Goal: Transaction & Acquisition: Purchase product/service

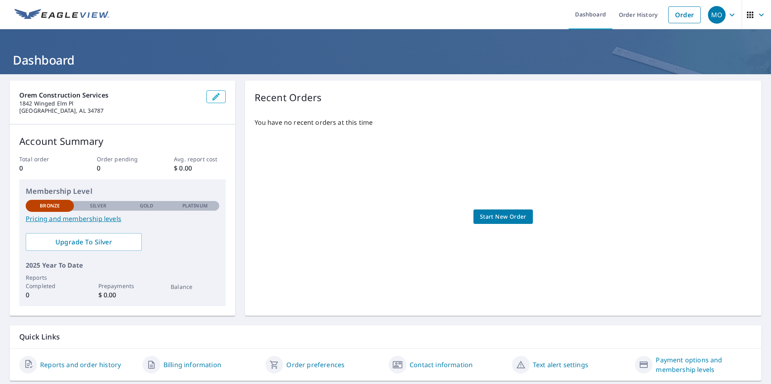
click at [497, 218] on span "Start New Order" at bounding box center [503, 217] width 47 height 10
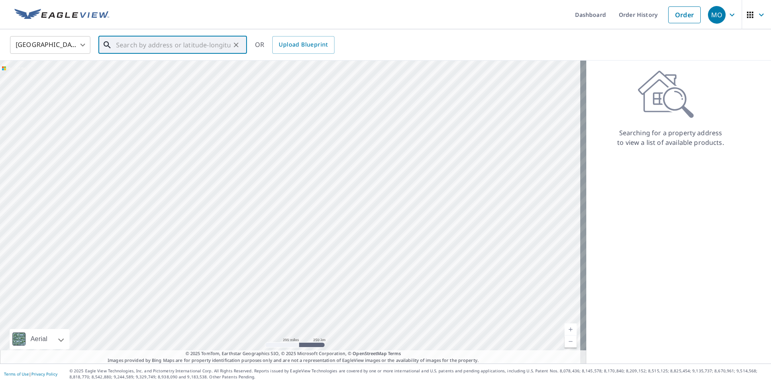
click at [157, 45] on input "text" at bounding box center [173, 45] width 114 height 22
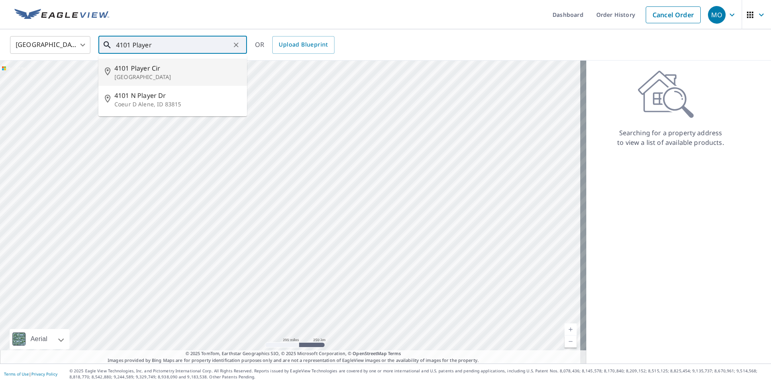
click at [188, 78] on p "[GEOGRAPHIC_DATA]" at bounding box center [177, 77] width 126 height 8
type input "[STREET_ADDRESS][PERSON_NAME]"
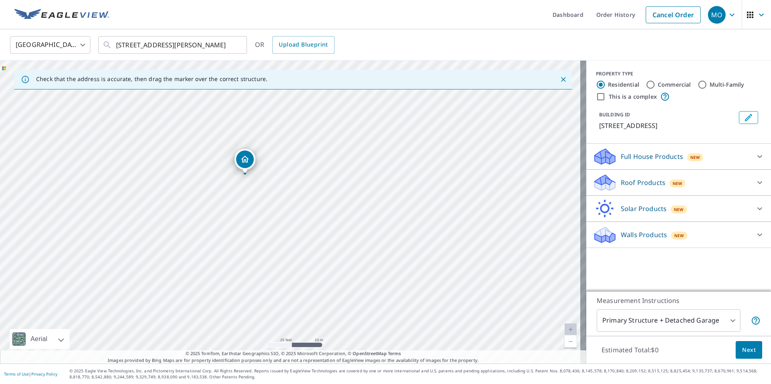
drag, startPoint x: 331, startPoint y: 203, endPoint x: 246, endPoint y: 157, distance: 96.7
click at [646, 83] on input "Commercial" at bounding box center [651, 85] width 10 height 10
radio input "true"
type input "4"
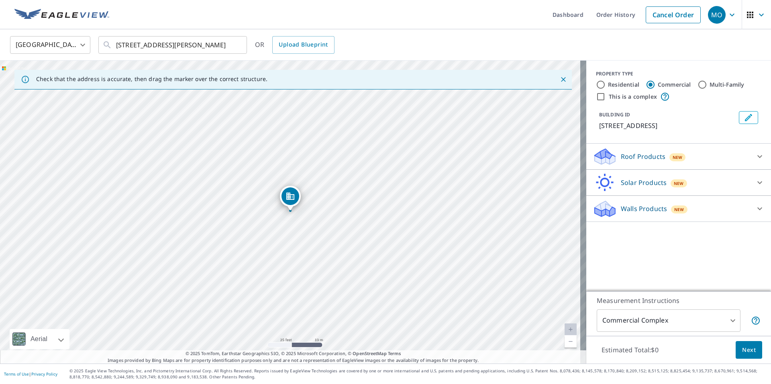
click at [698, 84] on input "Multi-Family" at bounding box center [703, 85] width 10 height 10
radio input "true"
type input "2"
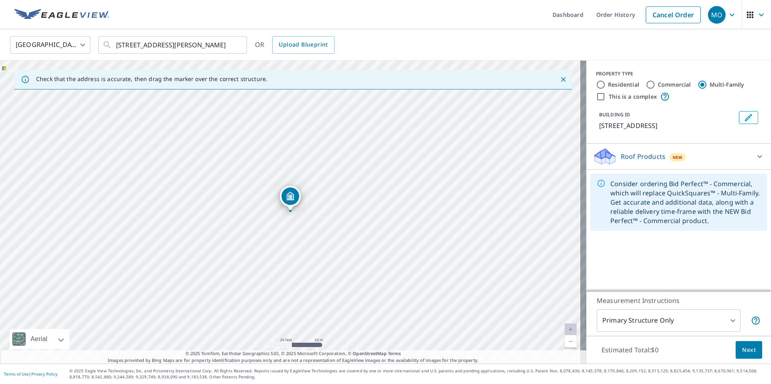
click at [596, 96] on input "This is a complex" at bounding box center [601, 97] width 10 height 10
checkbox input "true"
radio input "true"
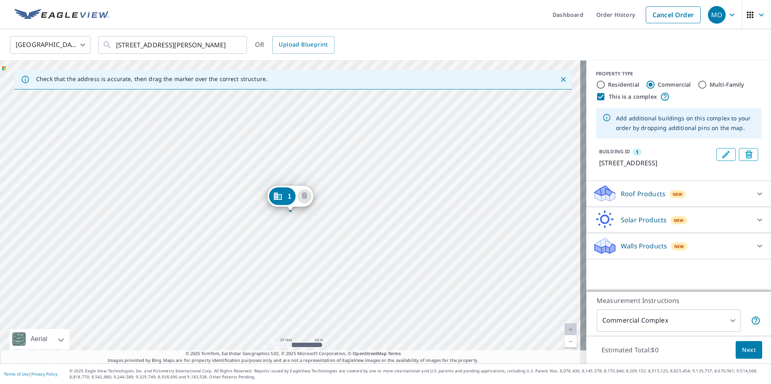
click at [386, 245] on div "1 [STREET_ADDRESS]" at bounding box center [293, 212] width 587 height 303
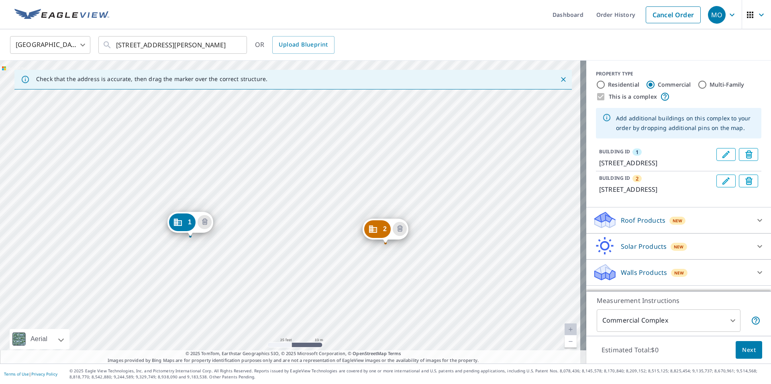
drag, startPoint x: 277, startPoint y: 195, endPoint x: 177, endPoint y: 221, distance: 103.2
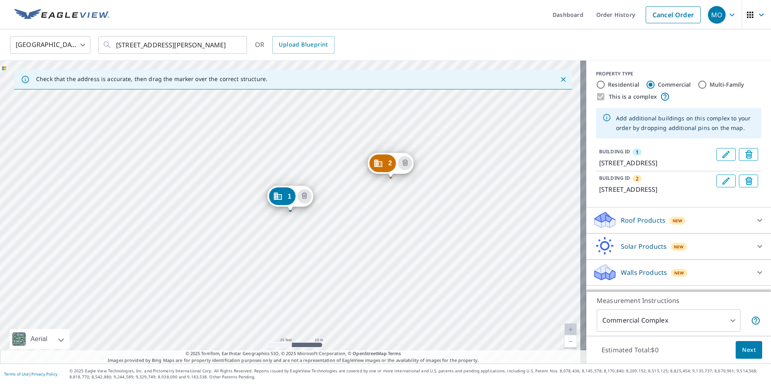
drag, startPoint x: 483, startPoint y: 204, endPoint x: 389, endPoint y: 163, distance: 102.0
click at [493, 225] on div "2 [STREET_ADDRESS][PERSON_NAME] 1 4171 Player [PERSON_NAME][GEOGRAPHIC_DATA]" at bounding box center [293, 212] width 587 height 303
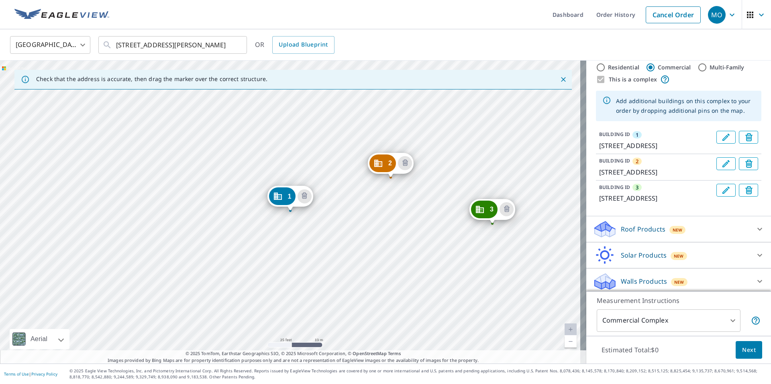
scroll to position [20, 0]
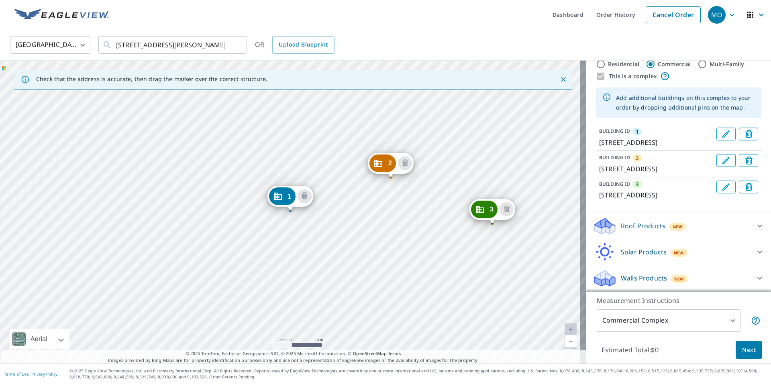
click at [748, 351] on span "Next" at bounding box center [749, 350] width 14 height 10
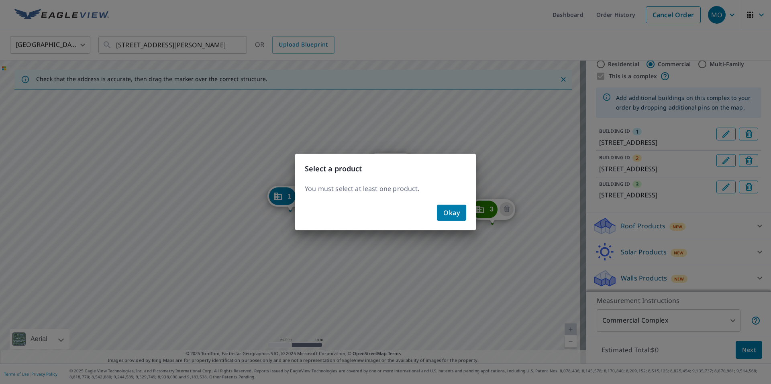
click at [446, 212] on span "Okay" at bounding box center [452, 212] width 16 height 11
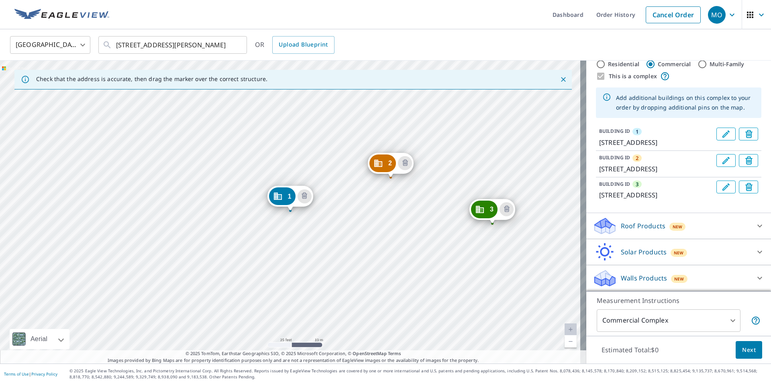
click at [286, 195] on div "1" at bounding box center [282, 197] width 27 height 18
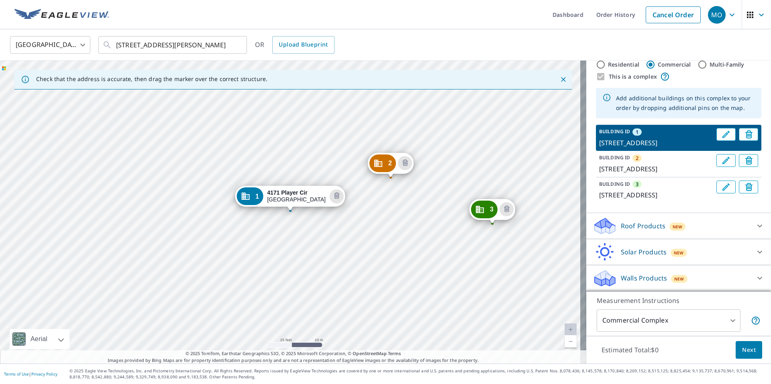
click at [377, 166] on icon "Dropped pin, building 2, Commercial property, 4127 Player Cir Orlando, FL 32808" at bounding box center [379, 164] width 10 height 10
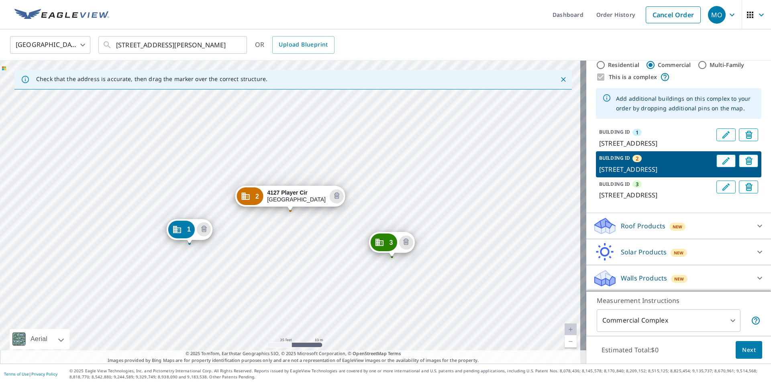
scroll to position [20, 0]
click at [387, 244] on div "3" at bounding box center [383, 243] width 27 height 18
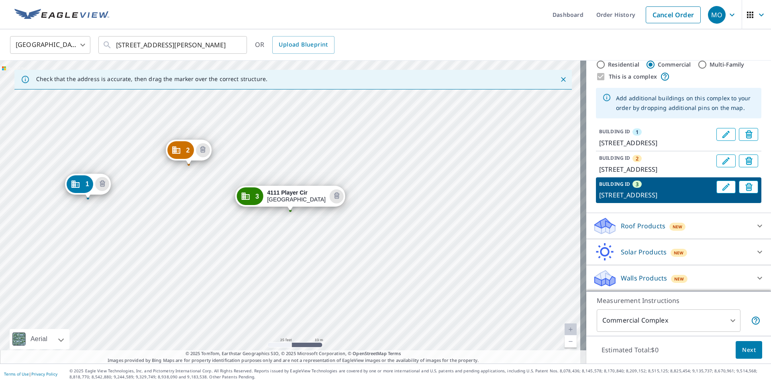
click at [82, 189] on div "1" at bounding box center [80, 185] width 27 height 18
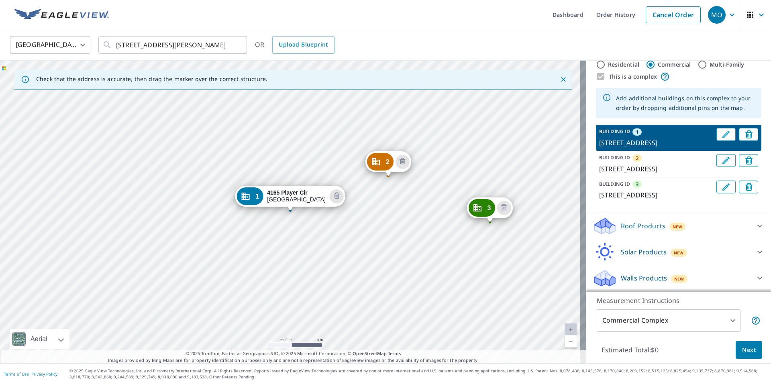
click at [621, 137] on div "BUILDING ID 1 [STREET_ADDRESS]" at bounding box center [656, 138] width 114 height 20
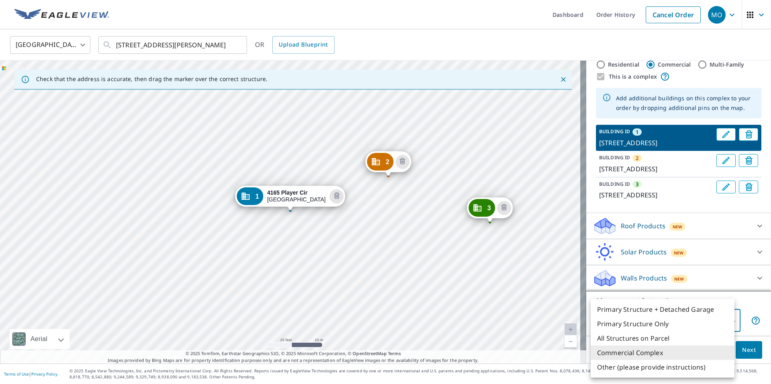
click at [724, 323] on body "MO [GEOGRAPHIC_DATA] Dashboard Order History Cancel Order MO [GEOGRAPHIC_DATA] …" at bounding box center [385, 192] width 771 height 384
click at [663, 324] on li "Primary Structure Only" at bounding box center [663, 324] width 144 height 14
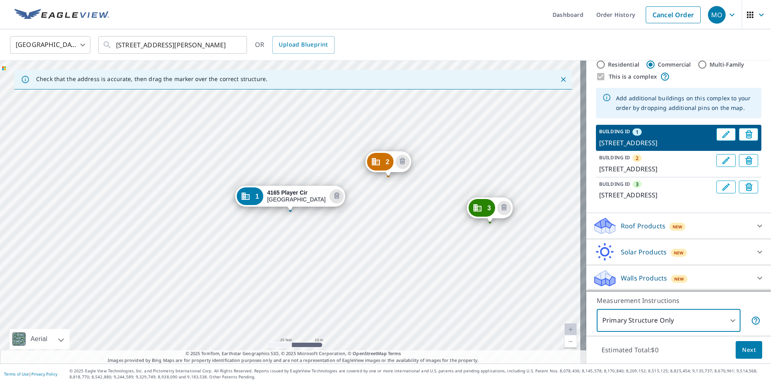
click at [663, 324] on body "MO [GEOGRAPHIC_DATA] Dashboard Order History Cancel Order MO [GEOGRAPHIC_DATA] …" at bounding box center [385, 192] width 771 height 384
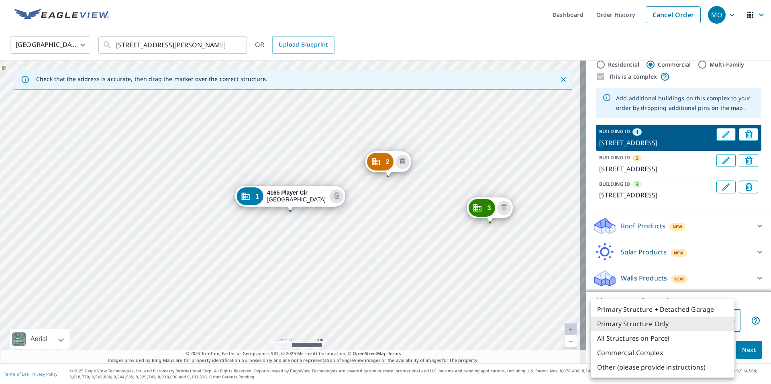
click at [656, 350] on li "Commercial Complex" at bounding box center [663, 353] width 144 height 14
type input "4"
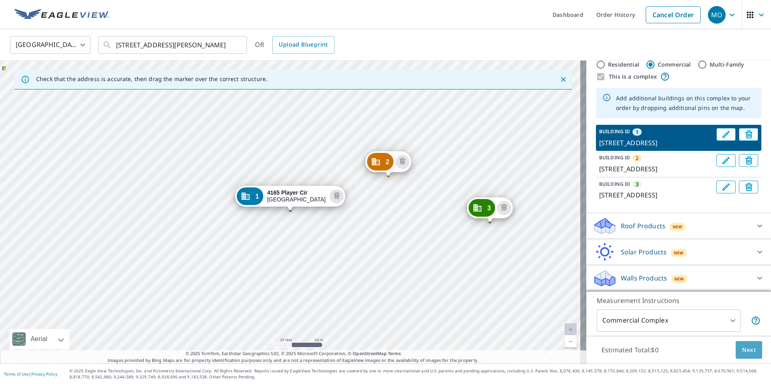
click at [744, 345] on span "Next" at bounding box center [749, 350] width 14 height 10
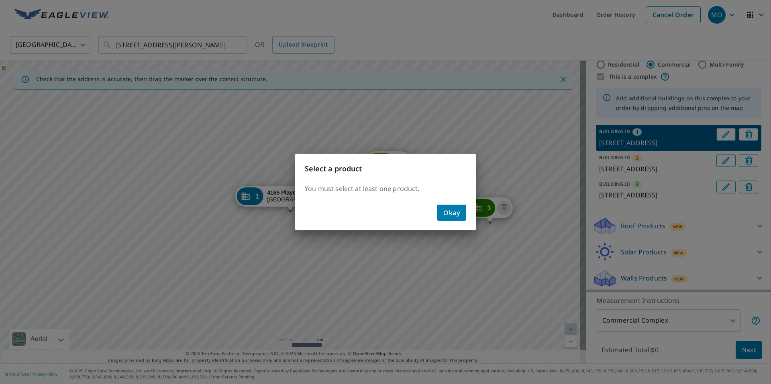
click at [455, 215] on span "Okay" at bounding box center [452, 212] width 16 height 11
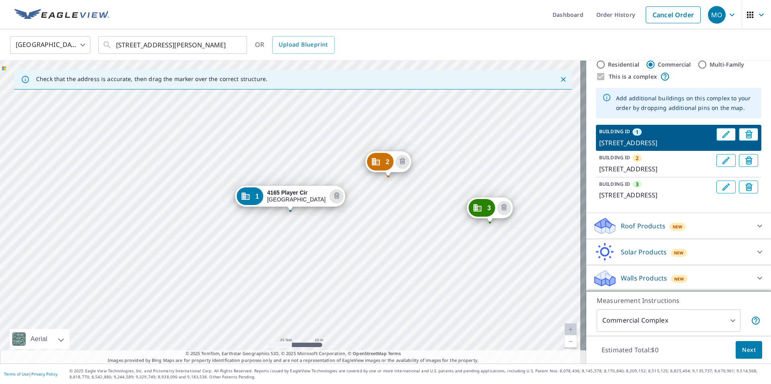
click at [736, 231] on div "Roof Products New" at bounding box center [671, 226] width 157 height 19
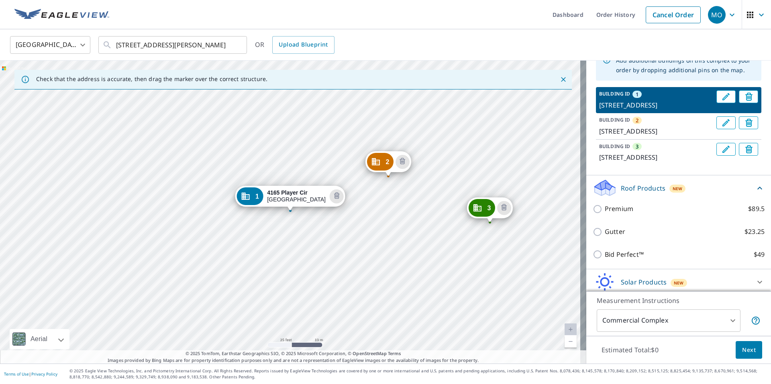
scroll to position [59, 0]
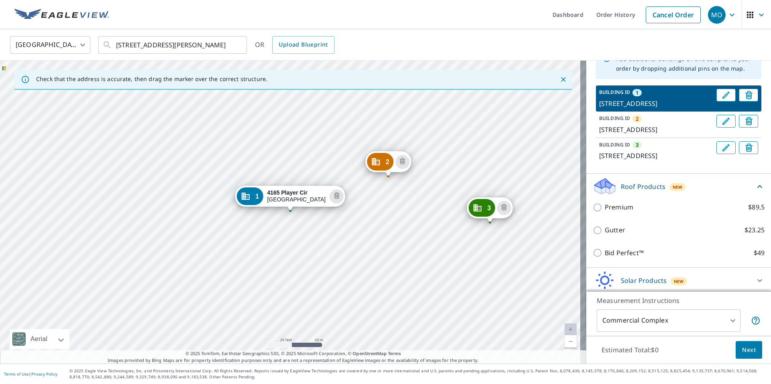
drag, startPoint x: 591, startPoint y: 209, endPoint x: 623, endPoint y: 213, distance: 32.8
click at [623, 213] on div "Premium $89.5" at bounding box center [679, 207] width 172 height 23
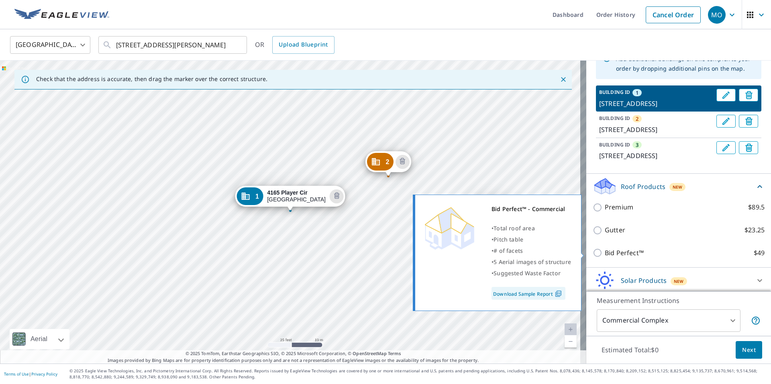
click at [593, 253] on input "Bid Perfect™ $49" at bounding box center [599, 253] width 12 height 10
checkbox input "true"
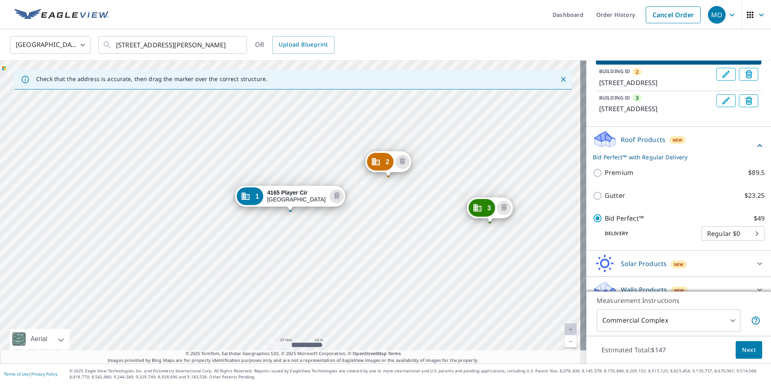
scroll to position [118, 0]
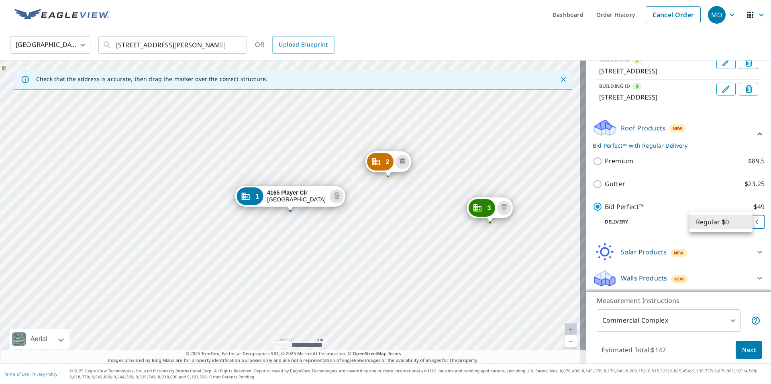
click at [737, 219] on body "MO [GEOGRAPHIC_DATA] Dashboard Order History Cancel Order MO [GEOGRAPHIC_DATA] …" at bounding box center [385, 192] width 771 height 384
click at [742, 226] on li "Regular $0" at bounding box center [721, 222] width 63 height 14
click at [742, 226] on body "MO [GEOGRAPHIC_DATA] Dashboard Order History Cancel Order MO [GEOGRAPHIC_DATA] …" at bounding box center [385, 192] width 771 height 384
click at [743, 226] on li "Regular $0" at bounding box center [721, 222] width 63 height 14
click at [746, 348] on span "Next" at bounding box center [749, 350] width 14 height 10
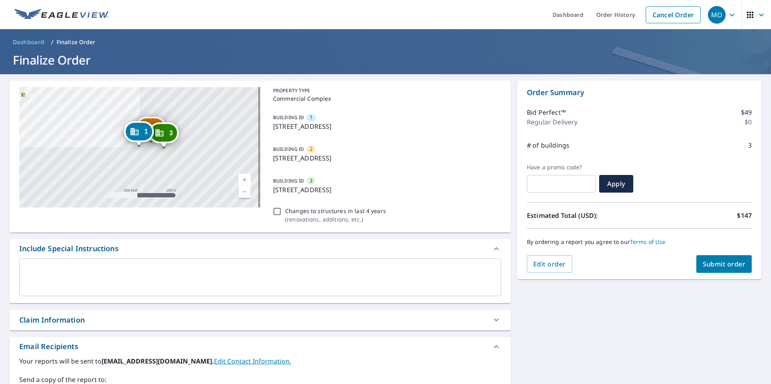
click at [310, 277] on textarea at bounding box center [260, 277] width 471 height 23
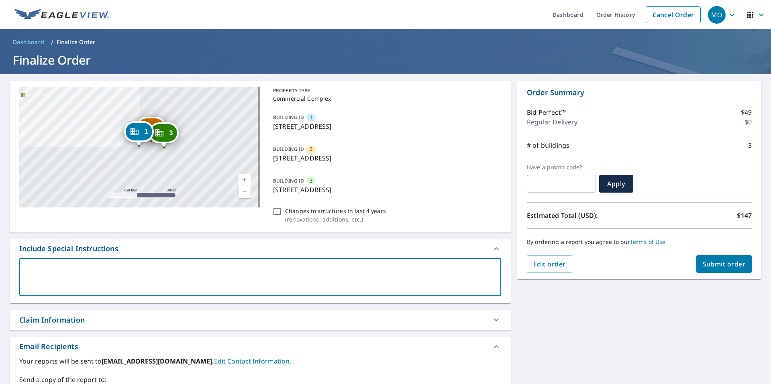
type textarea "P"
type textarea "x"
type textarea "Pl"
type textarea "x"
type textarea "Ple"
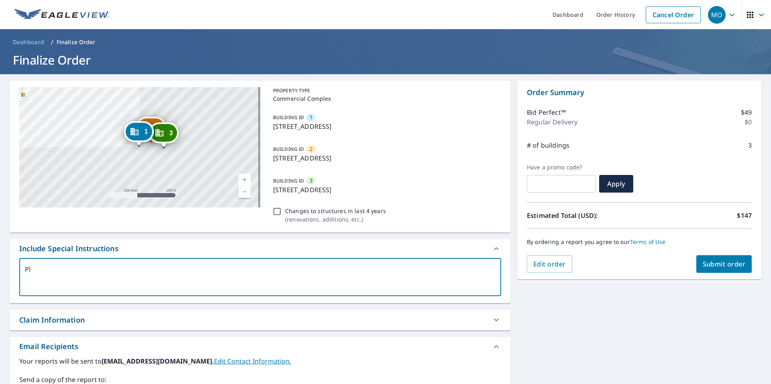
type textarea "x"
type textarea "Plea"
type textarea "x"
type textarea "Pleas"
type textarea "x"
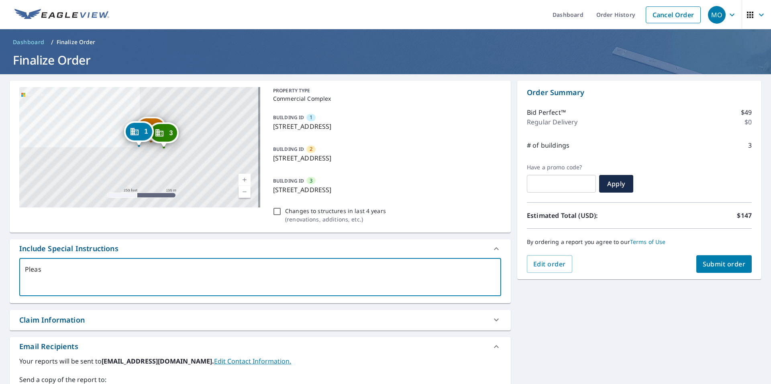
type textarea "Please"
type textarea "x"
type textarea "Please"
type textarea "x"
type textarea "Please n"
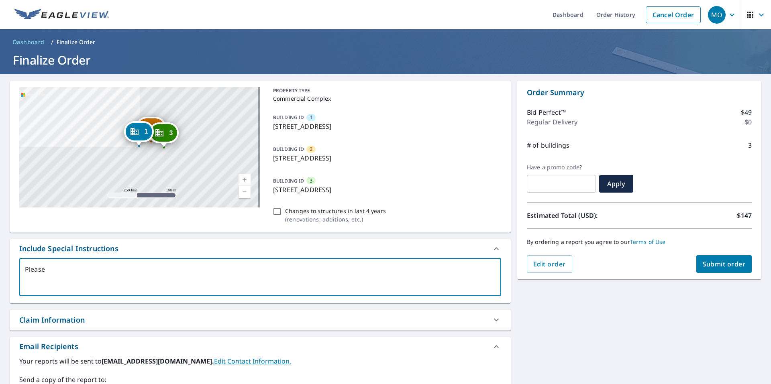
type textarea "x"
type textarea "Please no"
type textarea "x"
type textarea "Please not"
type textarea "x"
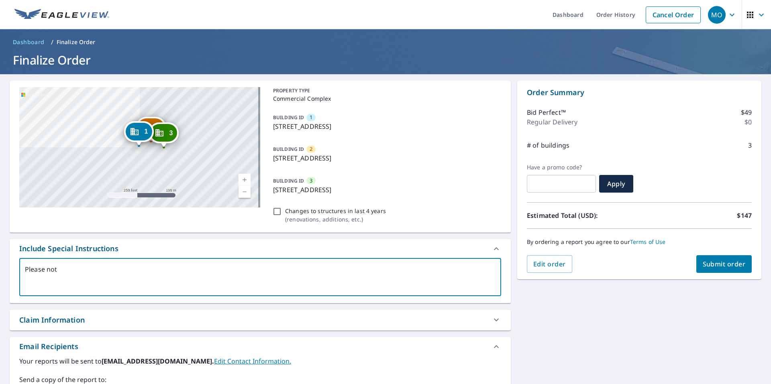
type textarea "Please not"
type textarea "x"
type textarea "Please not"
type textarea "x"
type textarea "Please note"
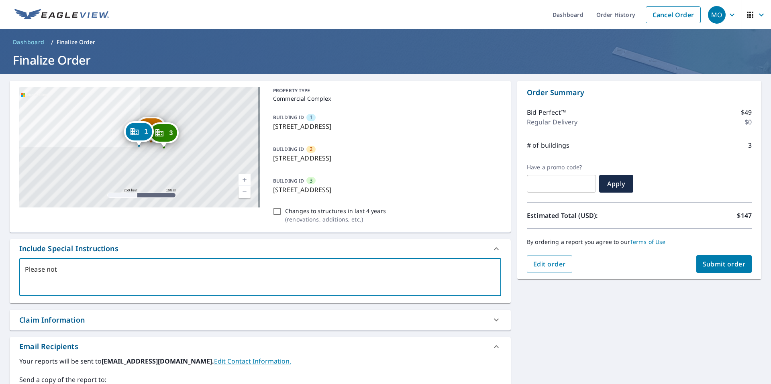
type textarea "x"
type textarea "Please note"
type textarea "x"
type textarea "Please note t"
type textarea "x"
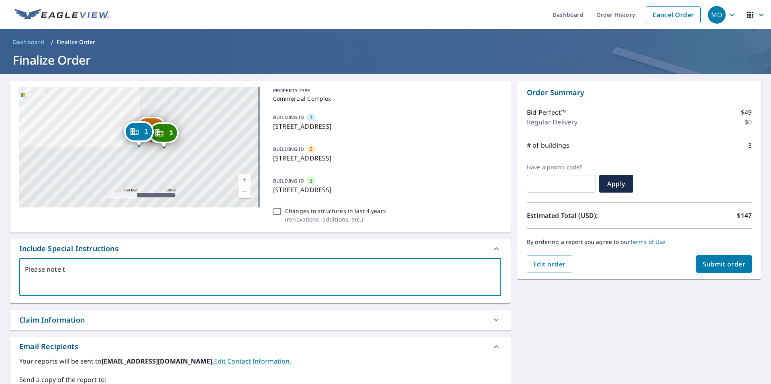
type textarea "Please note th"
type textarea "x"
type textarea "Please note tha"
type textarea "x"
type textarea "Please note that"
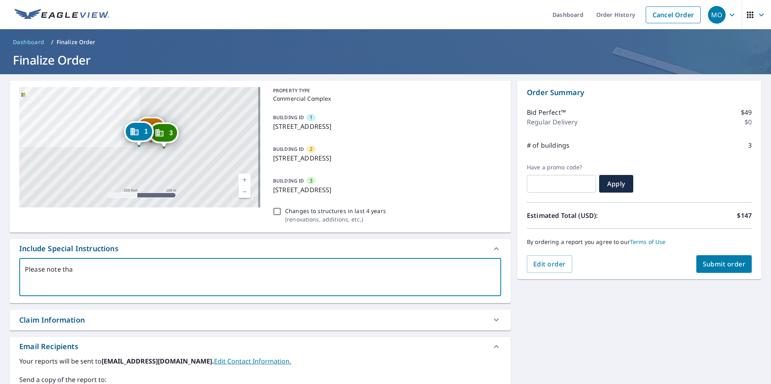
type textarea "x"
type textarea "Please note that"
type textarea "x"
type textarea "Please note that t"
type textarea "x"
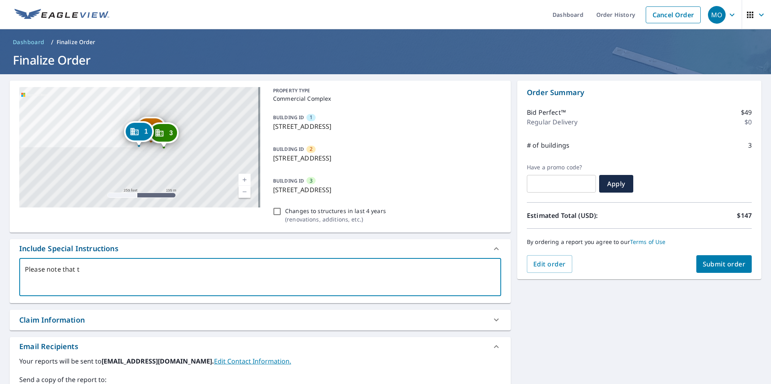
type textarea "Please note that th"
type textarea "x"
type textarea "Please note that the"
type textarea "x"
type textarea "Please note that ther"
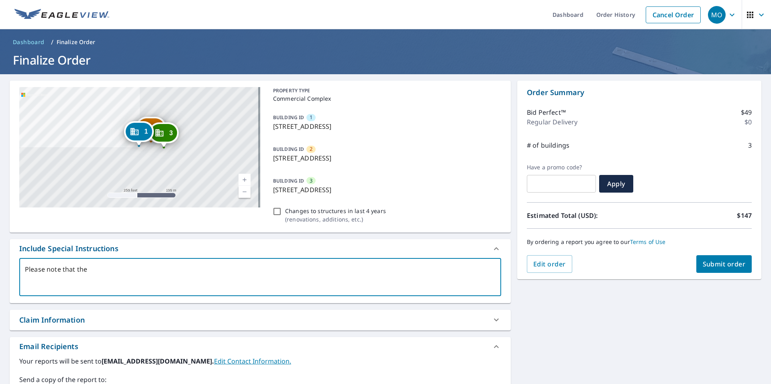
type textarea "x"
type textarea "Please note that there"
type textarea "x"
type textarea "Please note that there"
type textarea "x"
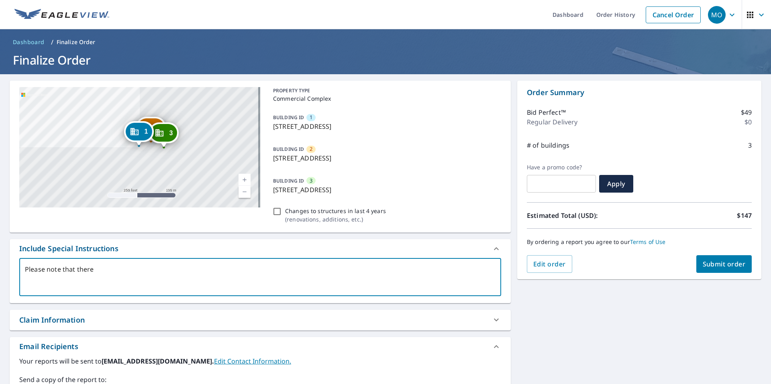
type textarea "Please note that there a"
type textarea "x"
type textarea "Please note that there ar"
type textarea "x"
type textarea "Please note that there are"
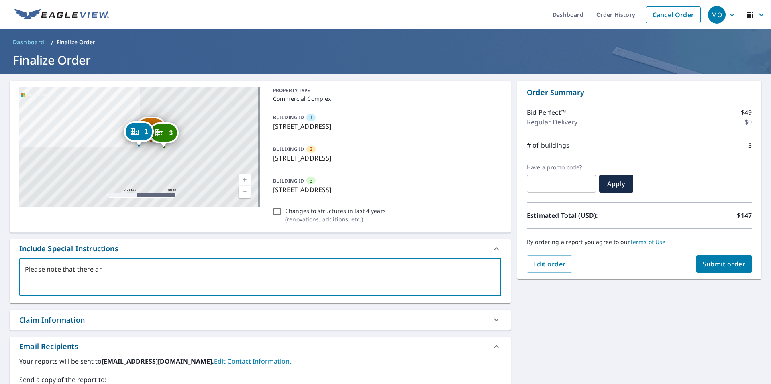
type textarea "x"
type textarea "Please note that there are"
type textarea "x"
type textarea "Please note that there are t"
type textarea "x"
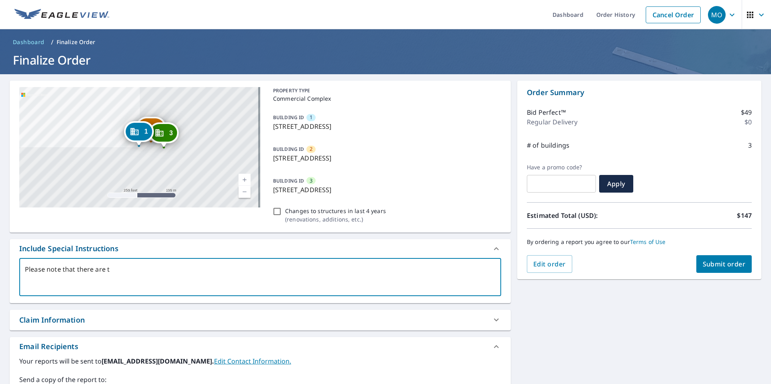
type textarea "Please note that there are tw"
type textarea "x"
type textarea "Please note that there are two"
type textarea "x"
type textarea "Please note that there are two"
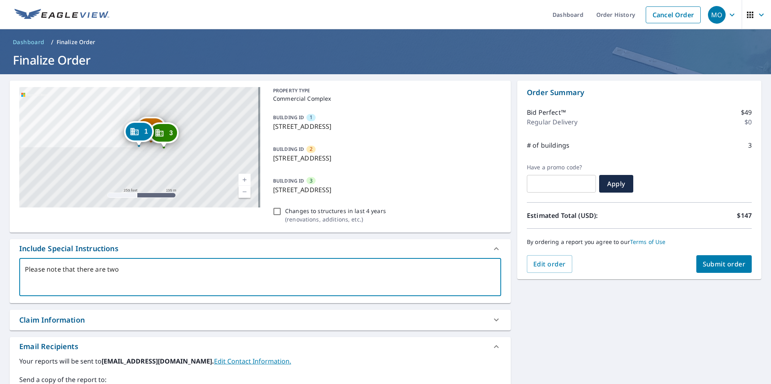
type textarea "x"
type textarea "Please note that there are two t"
type textarea "x"
type textarea "Please note that there are two ty"
type textarea "x"
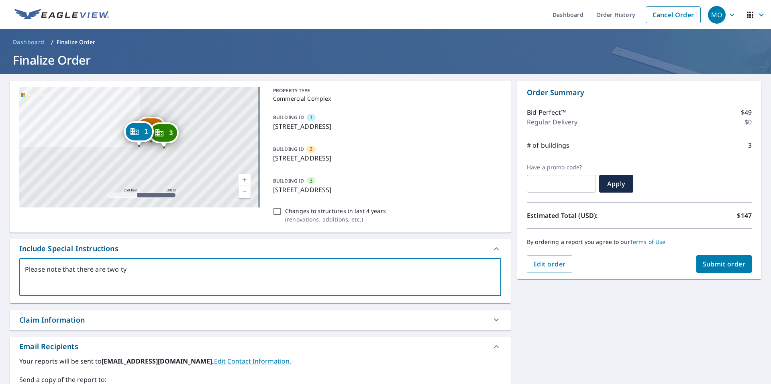
type textarea "Please note that there are two typ"
type textarea "x"
type textarea "Please note that there are two type"
type textarea "x"
type textarea "Please note that there are two types"
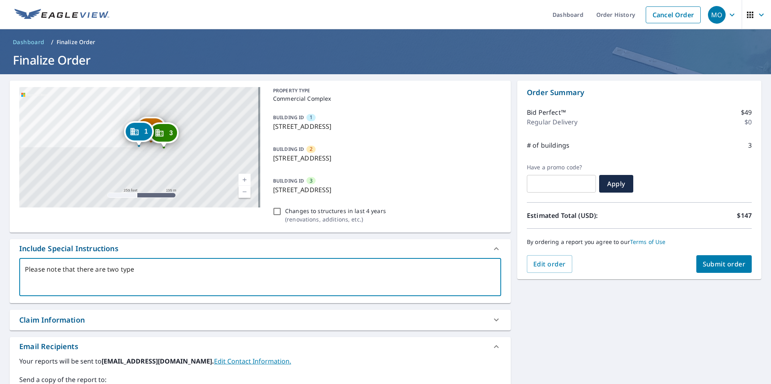
type textarea "x"
type textarea "Please note that there are two types"
type textarea "x"
type textarea "Please note that there are two types o"
type textarea "x"
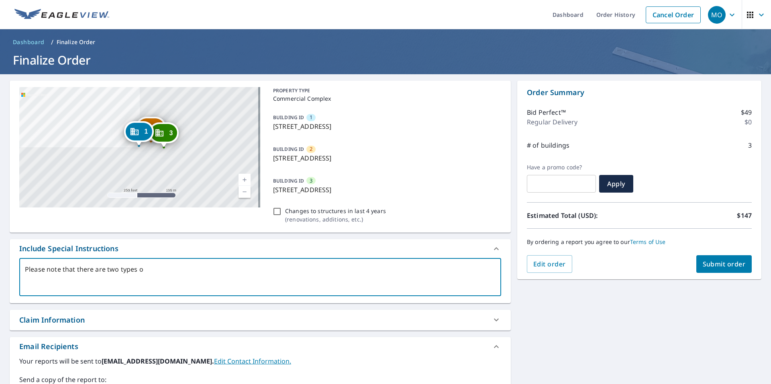
type textarea "Please note that there are two types of"
type textarea "x"
type textarea "Please note that there are two types of"
type textarea "x"
type textarea "Please note that there are two types of r"
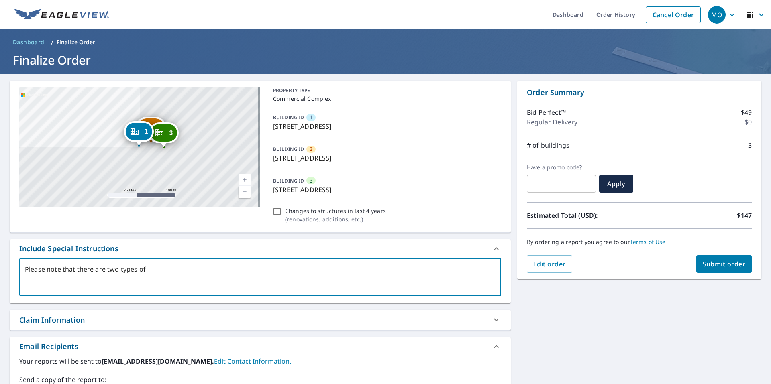
type textarea "x"
type textarea "Please note that there are two types of ro"
type textarea "x"
type textarea "Please note that there are two types of roo"
type textarea "x"
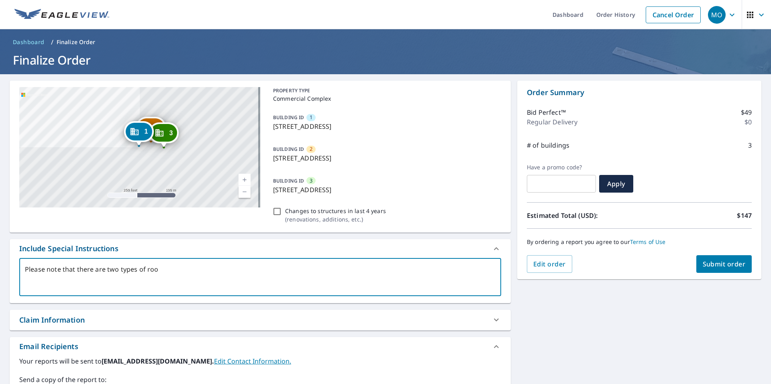
type textarea "Please note that there are two types of roog"
type textarea "x"
type textarea "Please note that there are two types of roog"
type textarea "x"
type textarea "Please note that there are two types of roog s"
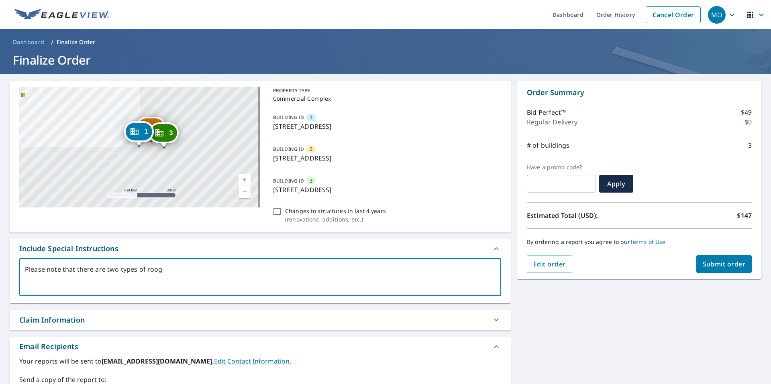
type textarea "x"
type textarea "Please note that there are two types of roog"
type textarea "x"
type textarea "Please note that there are two types of roog"
type textarea "x"
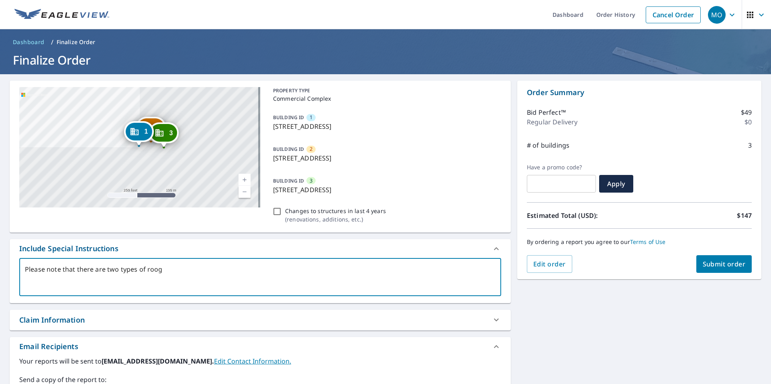
type textarea "Please note that there are two types of roo"
type textarea "x"
type textarea "Please note that there are two types of roof"
type textarea "x"
type textarea "Please note that there are two types of roof"
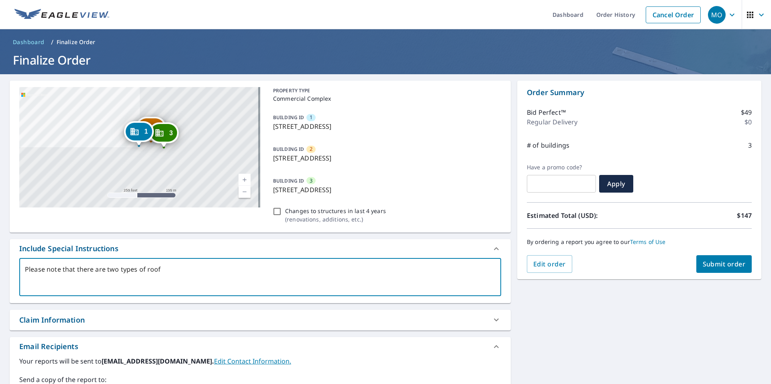
type textarea "x"
type textarea "Please note that there are two types of roof s"
type textarea "x"
type textarea "Please note that there are two types of roof sy"
type textarea "x"
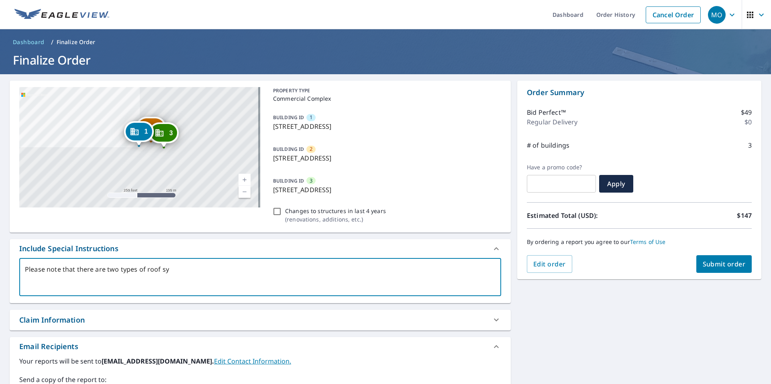
type textarea "Please note that there are two types of roof sys"
type textarea "x"
type textarea "Please note that there are two types of roof syst"
type textarea "x"
type textarea "Please note that there are two types of roof syste"
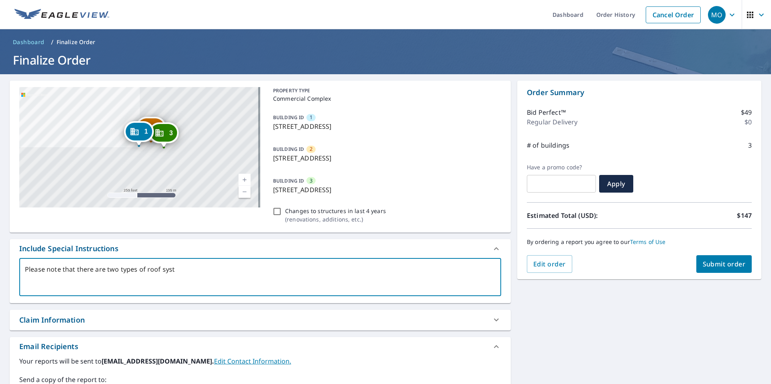
type textarea "x"
type textarea "Please note that there are two types of roof system"
type textarea "x"
type textarea "Please note that there are two types of roof systems"
type textarea "x"
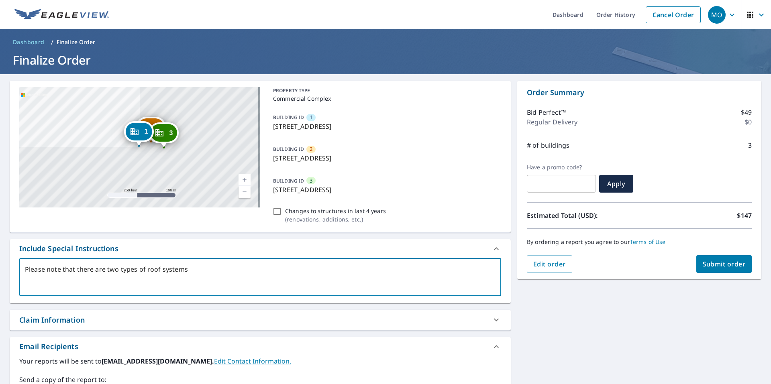
type textarea "Please note that there are two types of roof systems."
type textarea "x"
type textarea "Please note that there are two types of roof systems."
type textarea "x"
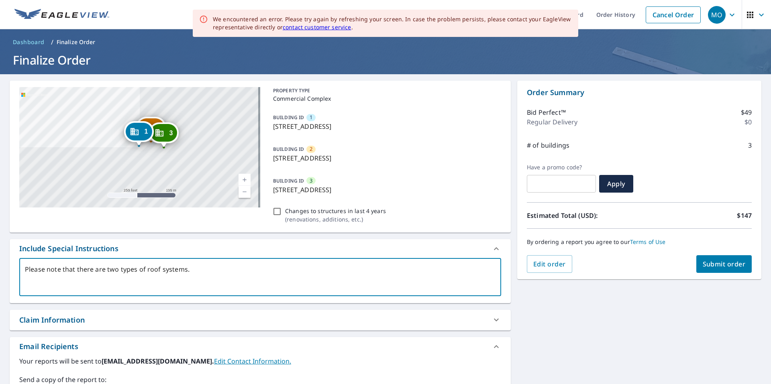
type textarea "Please note that there are two types of roof systems. a"
type textarea "x"
type textarea "Please note that there are two types of roof systems. a"
type textarea "x"
type textarea "Please note that there are two types of roof systems. a"
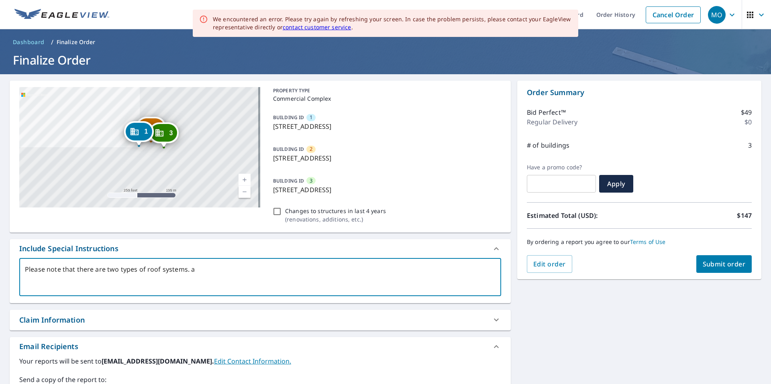
type textarea "x"
type textarea "Please note that there are two types of roof systems."
type textarea "x"
type textarea "Please note that there are two types of roof systems. A"
type textarea "x"
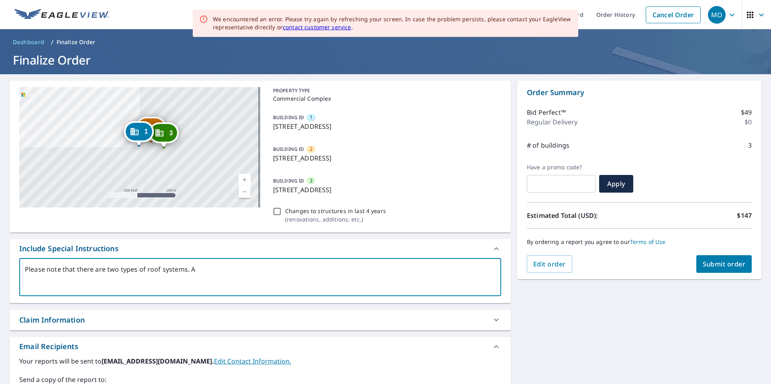
type textarea "Please note that there are two types of roof systems. A"
type textarea "x"
type textarea "Please note that there are two types of roof systems. A t"
type textarea "x"
type textarea "Please note that there are two types of roof systems. A ti"
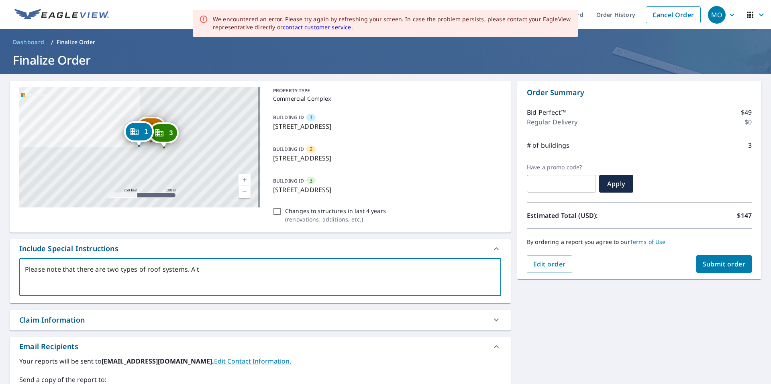
type textarea "x"
type textarea "Please note that there are two types of roof systems. A til"
type textarea "x"
type textarea "Please note that there are two types of roof systems. A tile"
type textarea "x"
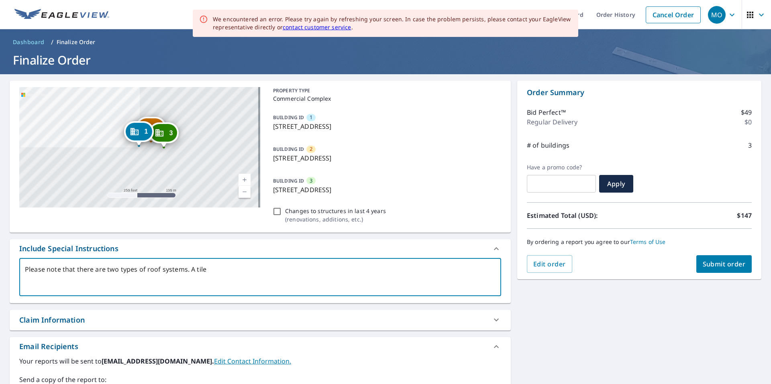
type textarea "Please note that there are two types of roof systems. A tile"
type textarea "x"
type textarea "Please note that there are two types of roof systems. A tile r"
type textarea "x"
type textarea "Please note that there are two types of roof systems. A tile ro"
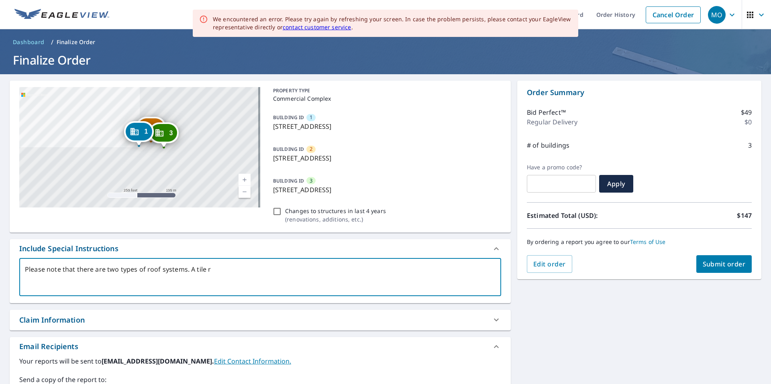
type textarea "x"
type textarea "Please note that there are two types of roof systems. A tile roo"
type textarea "x"
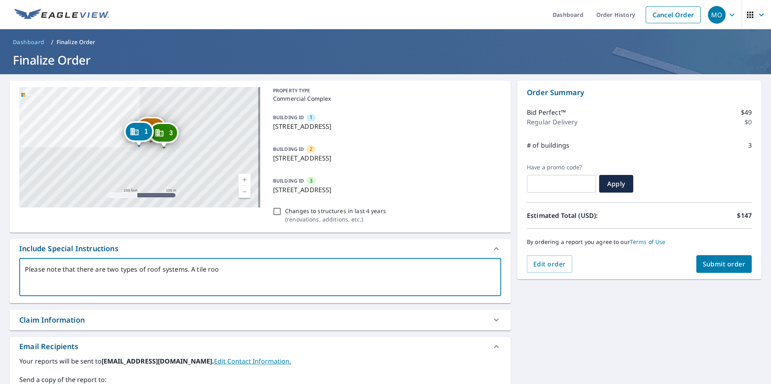
type textarea "Please note that there are two types of roof systems. A tile roof"
type textarea "x"
type textarea "Please note that there are two types of roof systems. A tile roof"
type textarea "x"
type textarea "Please note that there are two types of roof systems. A tile roof a"
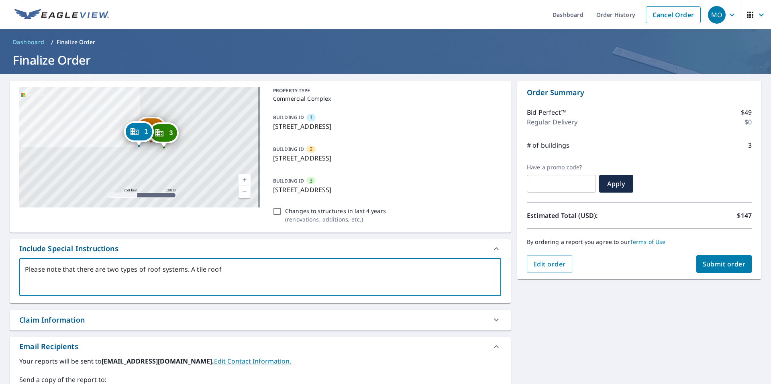
type textarea "x"
type textarea "Please note that there are two types of roof systems. A tile roof an"
type textarea "x"
type textarea "Please note that there are two types of roof systems. A tile roof and"
type textarea "x"
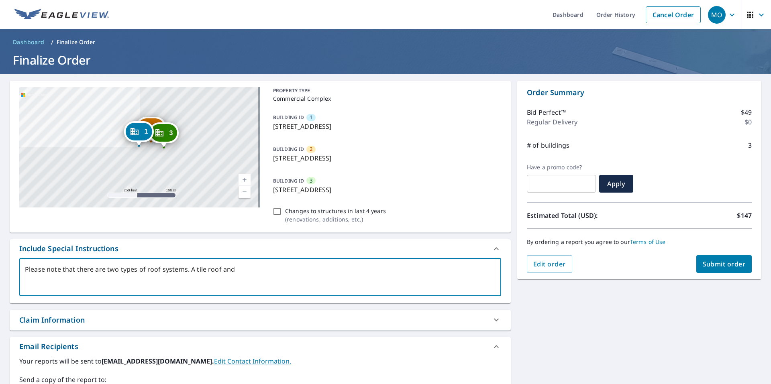
type textarea "Please note that there are two types of roof systems. A tile roof and"
type textarea "x"
type textarea "Please note that there are two types of roof systems. A tile roof and f"
type textarea "x"
type textarea "Please note that there are two types of roof systems. A tile roof and fl"
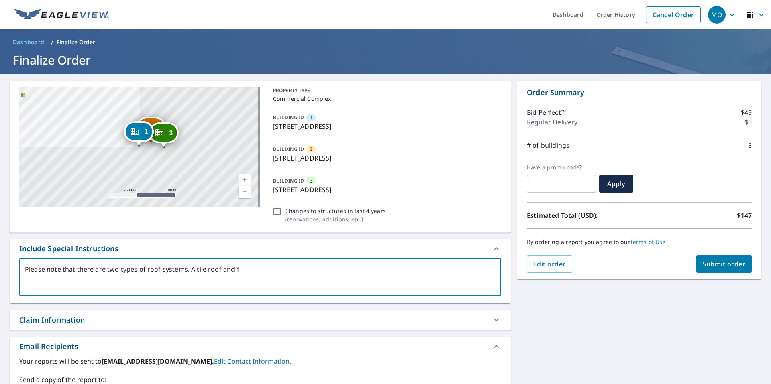
type textarea "x"
type textarea "Please note that there are two types of roof systems. A tile roof and fla"
type textarea "x"
type textarea "Please note that there are two types of roof systems. A tile roof and flat"
type textarea "x"
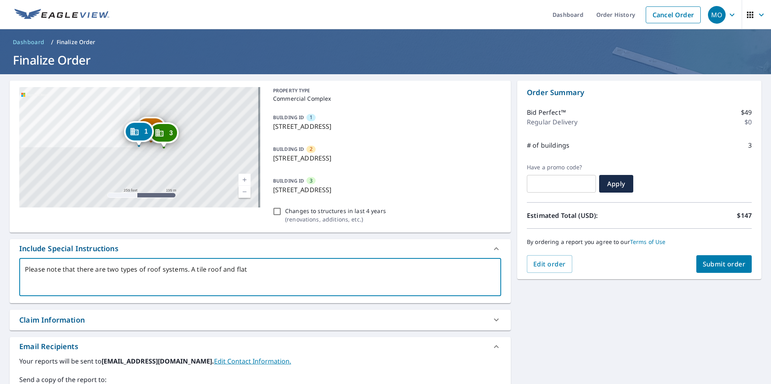
type textarea "Please note that there are two types of roof systems. A tile roof and flat"
type textarea "x"
type textarea "Please note that there are two types of roof systems. A tile roof and flat r"
type textarea "x"
type textarea "Please note that there are two types of roof systems. A tile roof and flat ro"
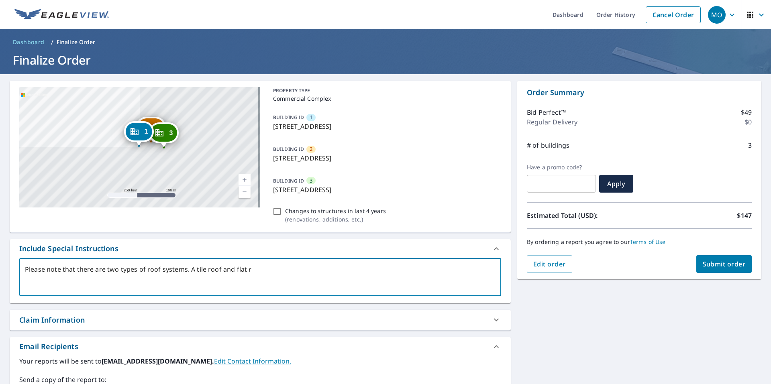
type textarea "x"
type textarea "Please note that there are two types of roof systems. A tile roof and flat roo"
type textarea "x"
type textarea "Please note that there are two types of roof systems. A tile roof and flat roog"
type textarea "x"
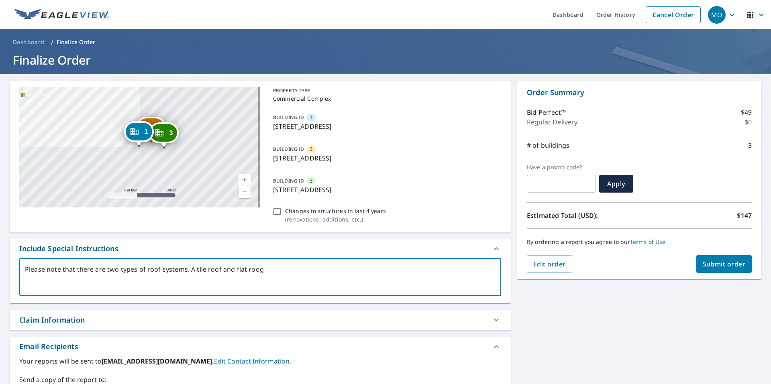
type textarea "Please note that there are two types of roof systems. A tile roof and flat roog"
type textarea "x"
type textarea "Please note that there are two types of roof systems. A tile roof and flat roog"
type textarea "x"
type textarea "Please note that there are two types of roof systems. A tile roof and flat roo"
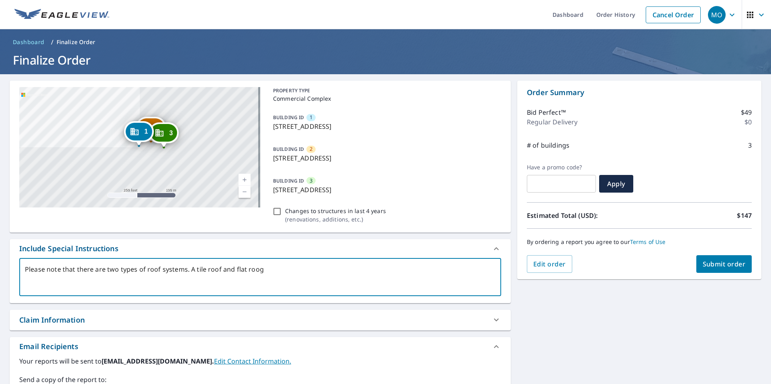
type textarea "x"
type textarea "Please note that there are two types of roof systems. A tile roof and flat roof"
type textarea "x"
type textarea "Please note that there are two types of roof systems. A tile roof and flat roof"
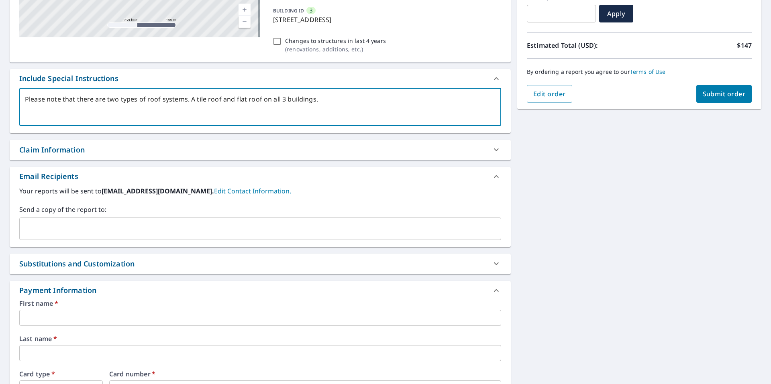
scroll to position [188, 0]
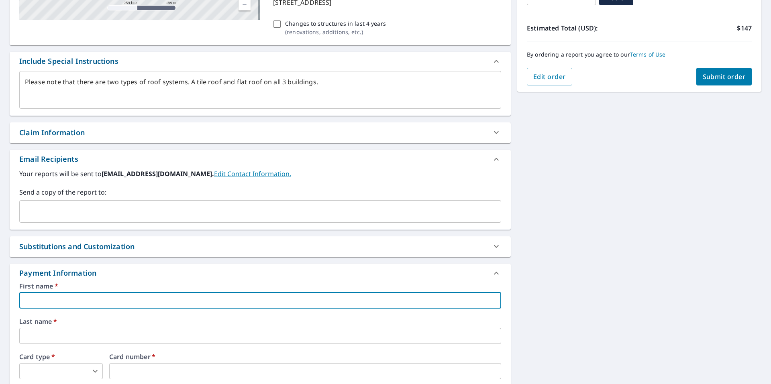
click at [137, 304] on input "text" at bounding box center [260, 301] width 482 height 16
click at [88, 331] on input "text" at bounding box center [260, 336] width 482 height 16
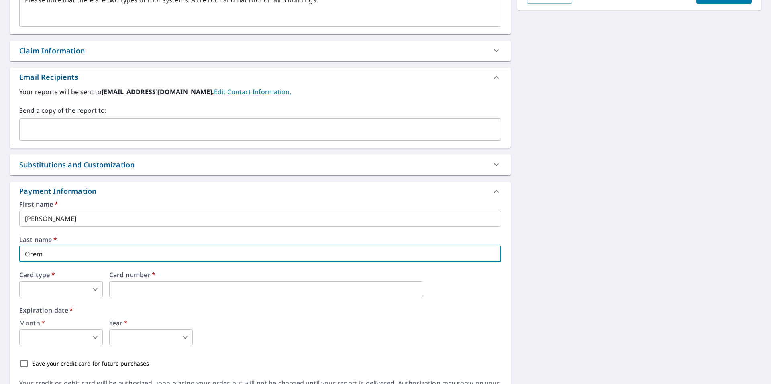
scroll to position [294, 0]
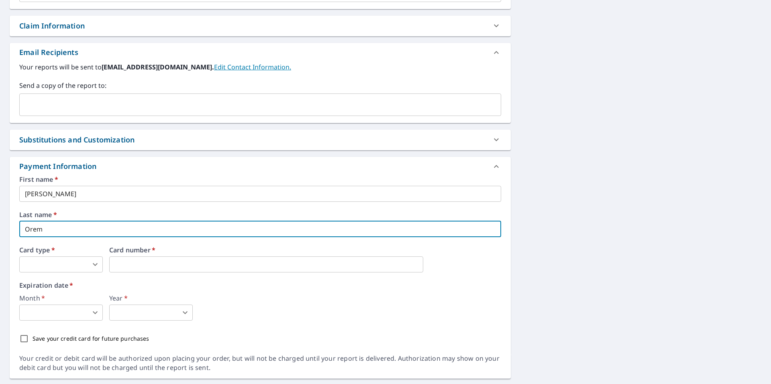
click at [94, 262] on body "MO [GEOGRAPHIC_DATA] Dashboard Order History Cancel Order MO Dashboard / Finali…" at bounding box center [385, 192] width 771 height 384
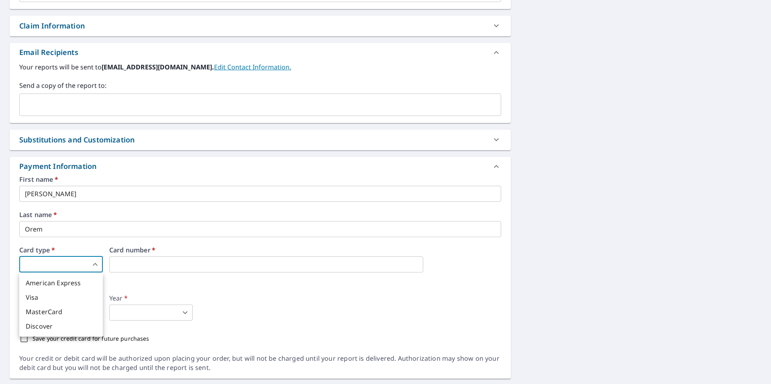
click at [75, 302] on li "Visa" at bounding box center [61, 297] width 84 height 14
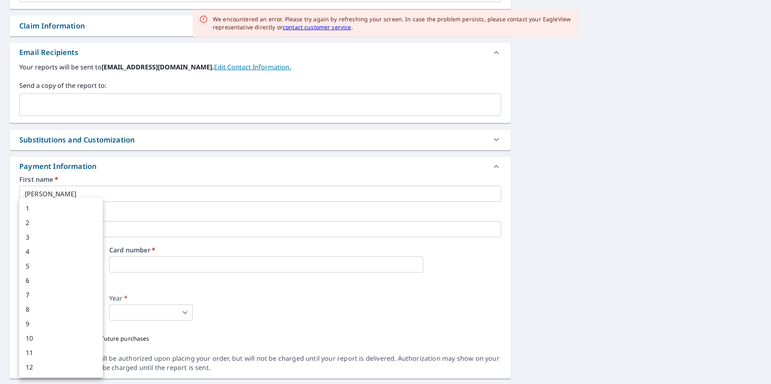
click at [76, 317] on body "MO [GEOGRAPHIC_DATA] Dashboard Order History Cancel Order MO Dashboard / Finali…" at bounding box center [385, 192] width 771 height 384
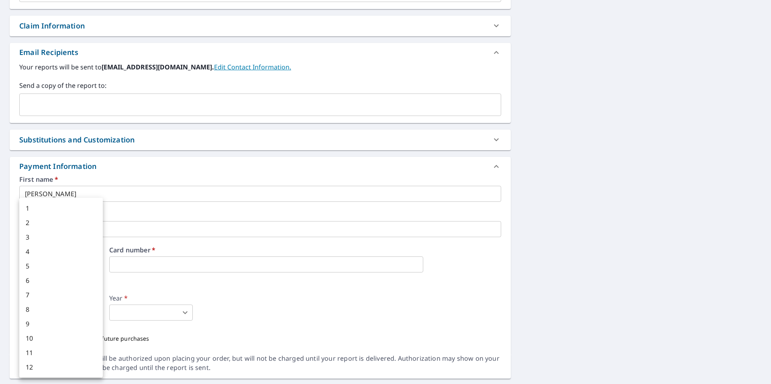
click at [96, 358] on li "11" at bounding box center [61, 353] width 84 height 14
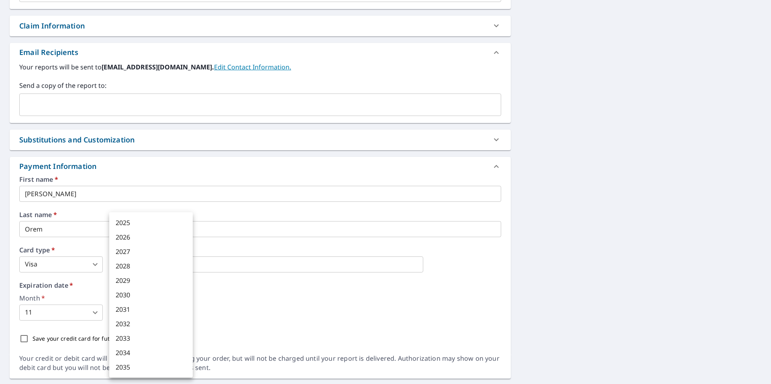
click at [135, 318] on body "MO [GEOGRAPHIC_DATA] Dashboard Order History Cancel Order MO Dashboard / Finali…" at bounding box center [385, 192] width 771 height 384
click at [154, 249] on li "2027" at bounding box center [151, 252] width 84 height 14
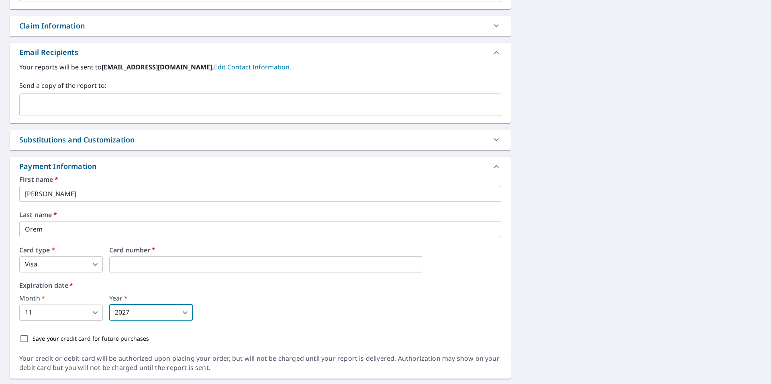
click at [171, 311] on body "MO [GEOGRAPHIC_DATA] Dashboard Order History Cancel Order MO Dashboard / Finali…" at bounding box center [385, 192] width 771 height 384
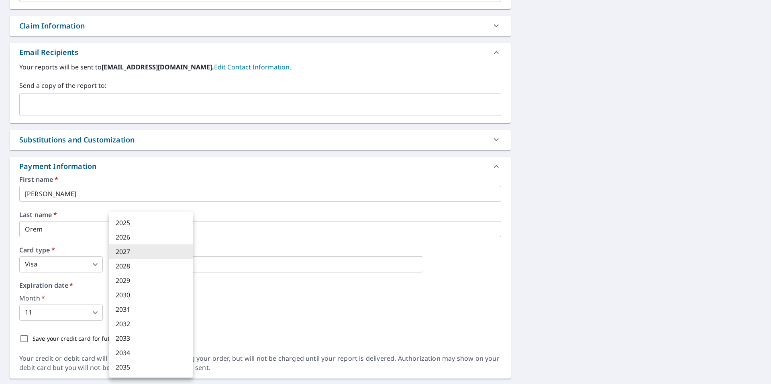
click at [146, 270] on li "2028" at bounding box center [151, 266] width 84 height 14
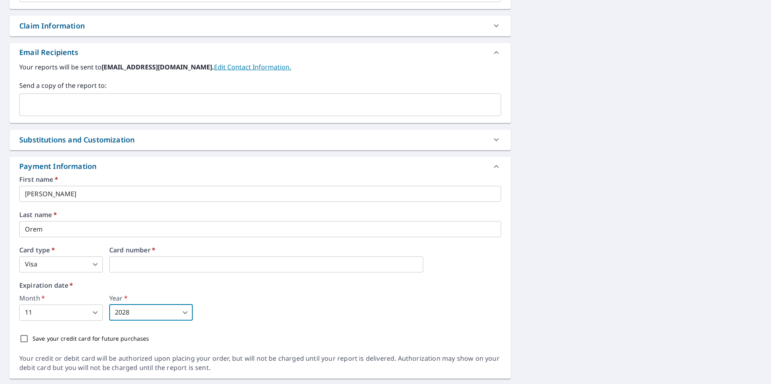
click at [237, 296] on div "Month   * 11 11 ​ Year   * 2028 2028 ​" at bounding box center [260, 308] width 482 height 26
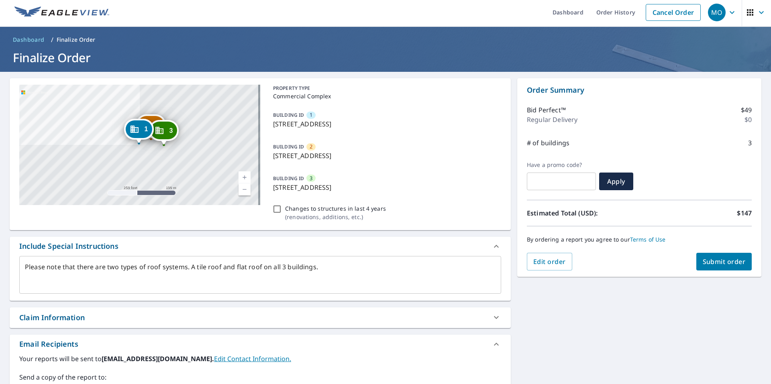
scroll to position [0, 0]
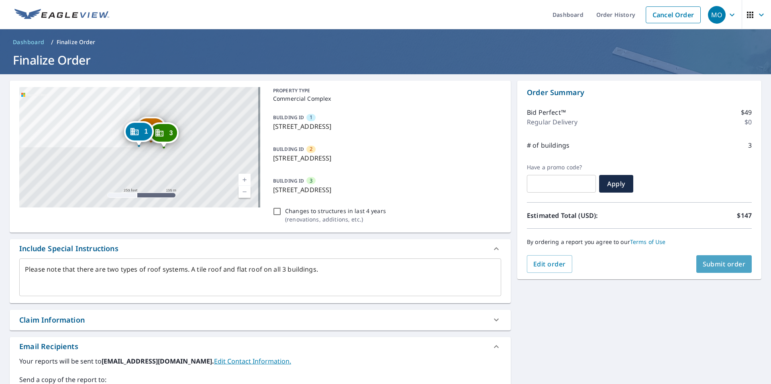
click at [709, 268] on span "Submit order" at bounding box center [724, 264] width 43 height 9
